Goal: Task Accomplishment & Management: Manage account settings

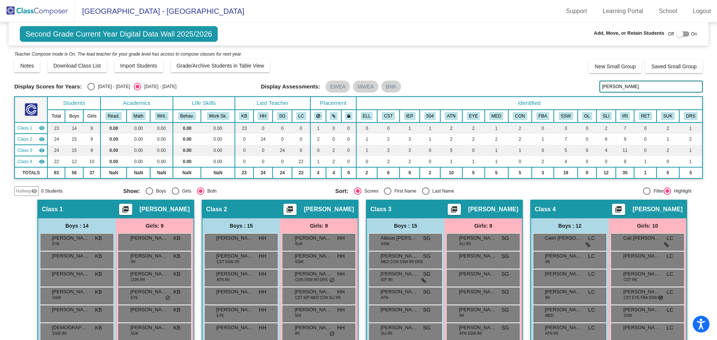
scroll to position [25, 0]
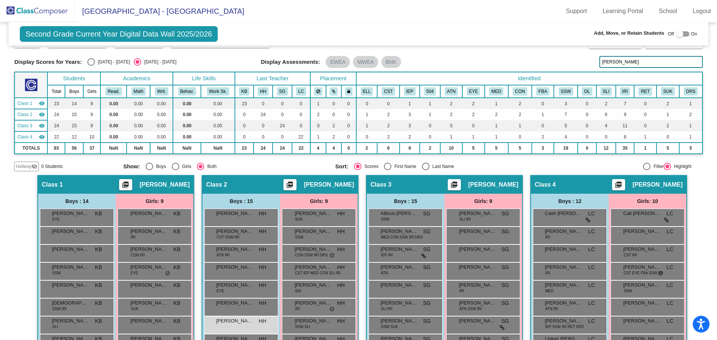
click at [53, 10] on img at bounding box center [37, 11] width 75 height 22
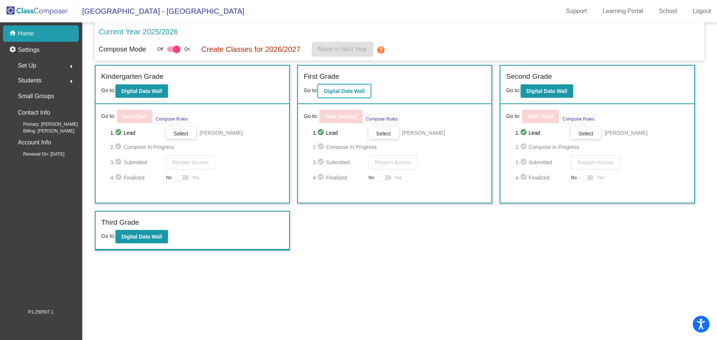
click at [337, 91] on b "Digital Data Wall" at bounding box center [344, 91] width 41 height 6
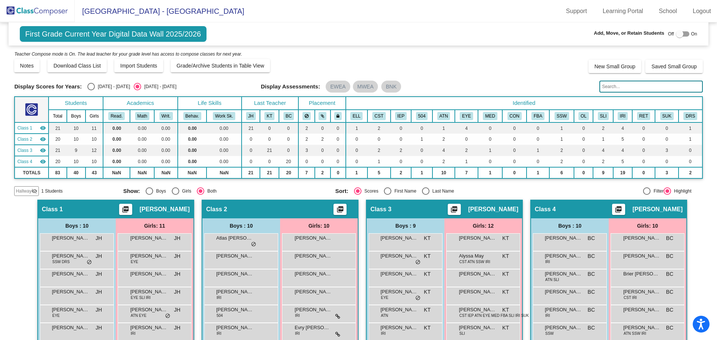
scroll to position [37, 0]
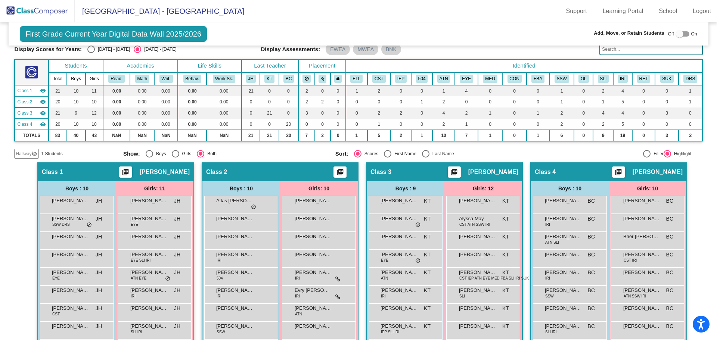
click at [683, 34] on div at bounding box center [682, 33] width 13 height 5
checkbox input "true"
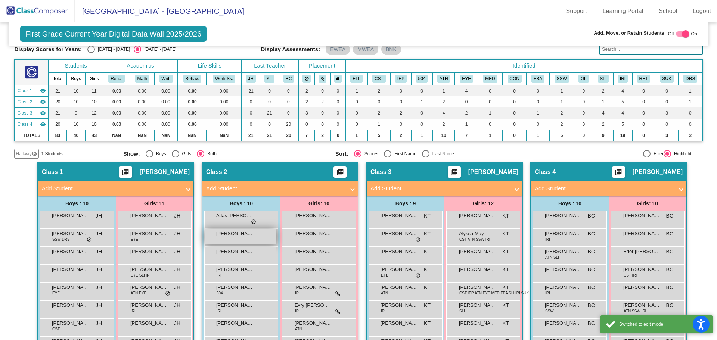
click at [241, 236] on span "[PERSON_NAME]" at bounding box center [234, 233] width 37 height 7
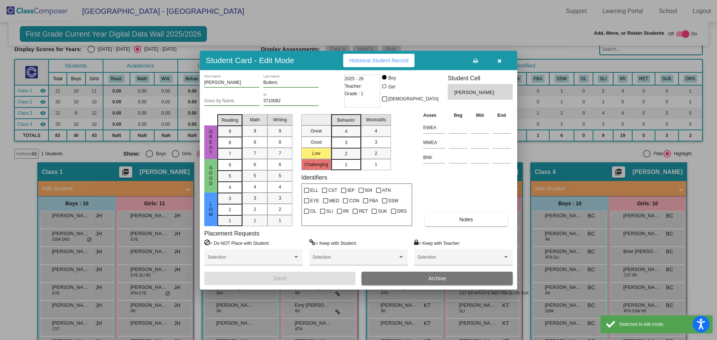
click at [451, 277] on button "Archive" at bounding box center [437, 278] width 151 height 13
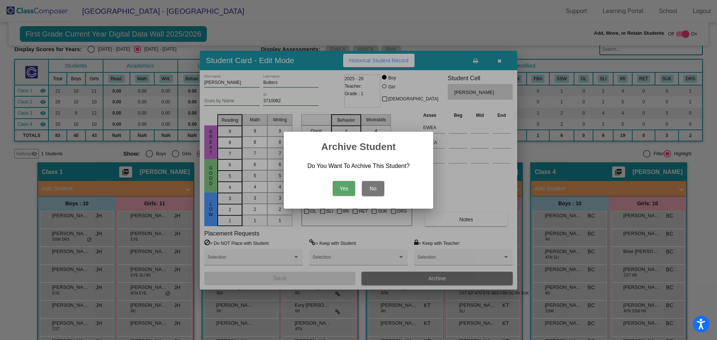
click at [346, 188] on button "Yes" at bounding box center [344, 188] width 22 height 15
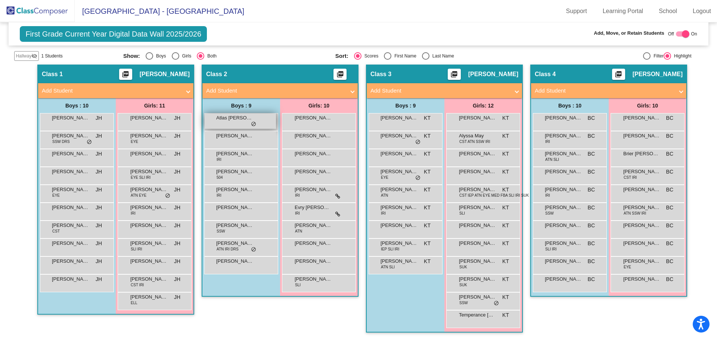
scroll to position [23, 0]
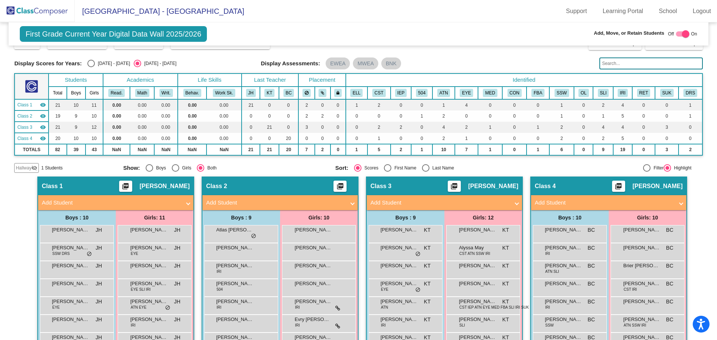
click at [34, 166] on mat-icon "visibility_off" at bounding box center [34, 168] width 6 height 6
